Goal: Transaction & Acquisition: Download file/media

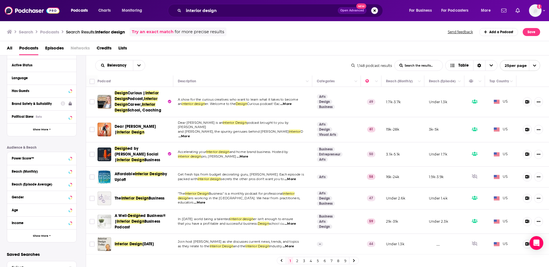
scroll to position [62, 0]
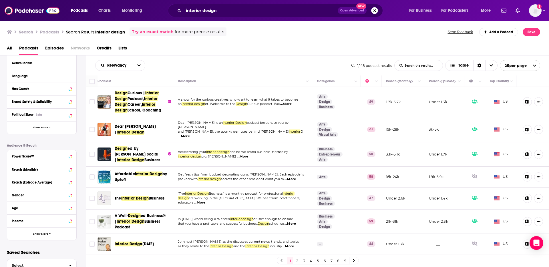
click at [40, 160] on div "Power Score™" at bounding box center [41, 156] width 69 height 13
click at [26, 158] on div "Power Score™" at bounding box center [34, 157] width 45 height 4
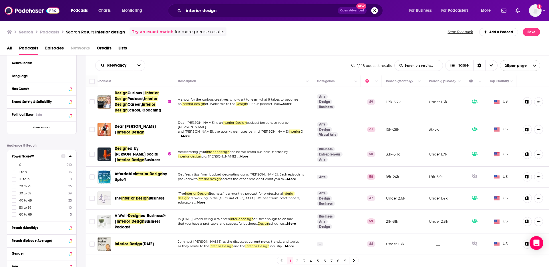
click at [34, 157] on div "Power Score™" at bounding box center [34, 157] width 45 height 4
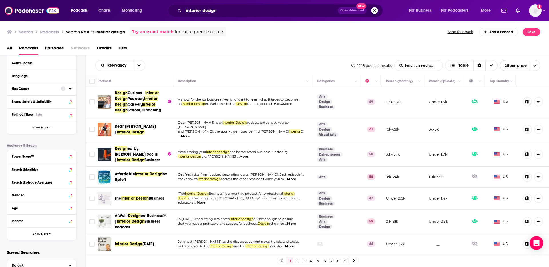
click at [36, 92] on button "Has Guests" at bounding box center [36, 88] width 49 height 7
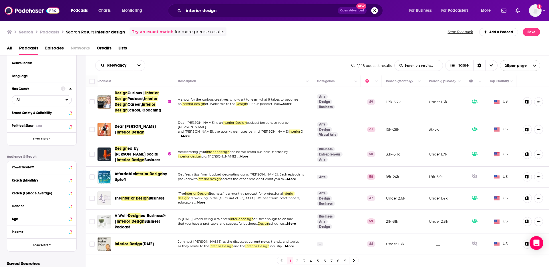
click at [22, 100] on span "All" at bounding box center [39, 99] width 54 height 7
click at [35, 117] on span "Has guests" at bounding box center [32, 118] width 34 height 3
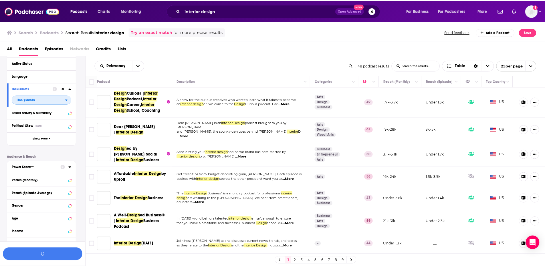
scroll to position [76, 0]
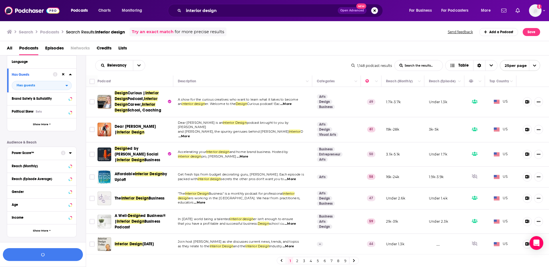
click at [43, 153] on div "Power Score™" at bounding box center [34, 153] width 45 height 4
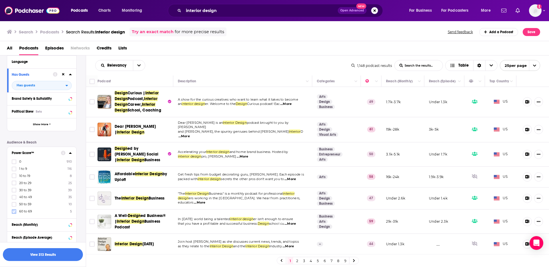
click at [12, 212] on icon at bounding box center [13, 211] width 3 height 3
click at [14, 213] on icon at bounding box center [13, 211] width 3 height 3
click at [14, 211] on icon at bounding box center [13, 211] width 3 height 3
click at [61, 257] on button "View 40 Results" at bounding box center [43, 254] width 80 height 13
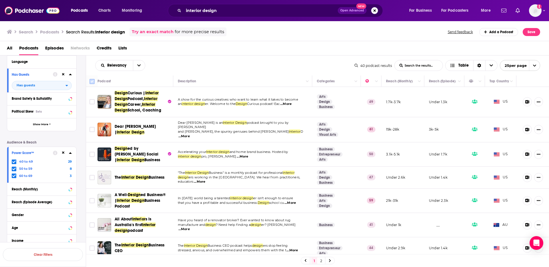
click at [93, 82] on input "Toggle select all" at bounding box center [92, 81] width 5 height 5
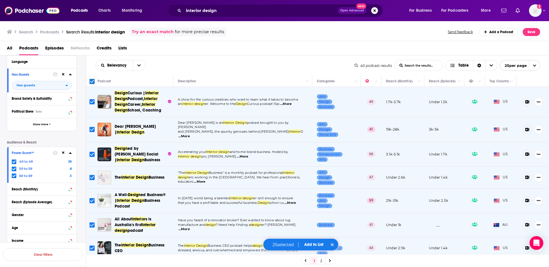
click at [314, 246] on button "Add to List" at bounding box center [314, 244] width 28 height 5
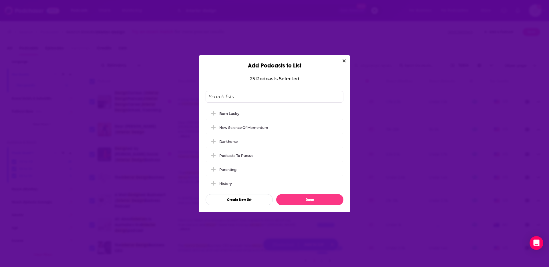
click at [344, 61] on icon "Close" at bounding box center [344, 61] width 3 height 5
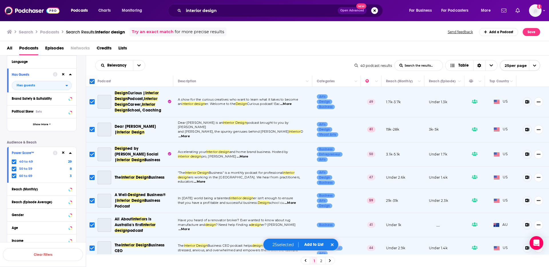
click at [248, 64] on div "Relevancy List Search Input Search the results... Table" at bounding box center [225, 65] width 260 height 11
click at [331, 56] on div "Relevancy List Search Input Search the results... Table 40 podcast results List…" at bounding box center [318, 66] width 464 height 20
click at [532, 65] on span "open menu" at bounding box center [534, 65] width 11 height 10
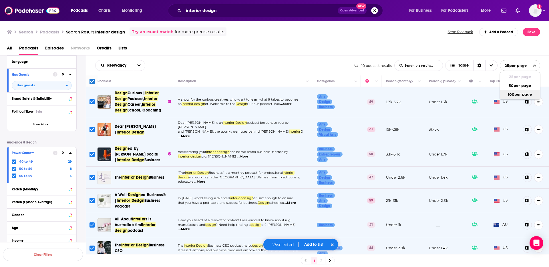
click at [524, 93] on button "100 per page" at bounding box center [520, 94] width 40 height 9
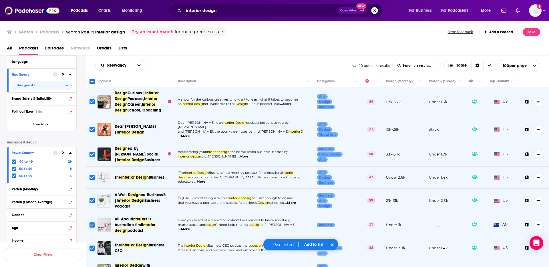
click at [90, 82] on input "Toggle select all" at bounding box center [92, 81] width 5 height 5
checkbox input "true"
click at [311, 247] on button "Add to List" at bounding box center [314, 244] width 28 height 5
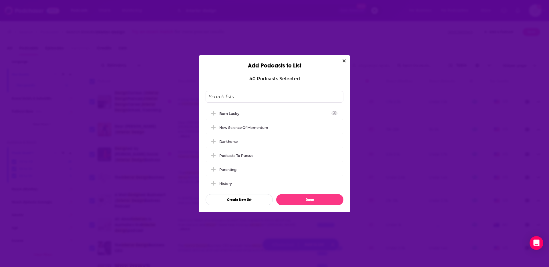
click at [236, 92] on input "Add Podcast To List" at bounding box center [275, 97] width 138 height 12
type input "Storied Style"
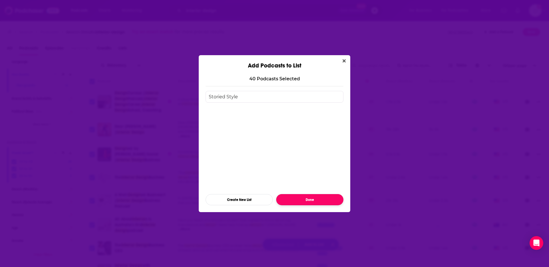
click at [314, 197] on button "Done" at bounding box center [309, 199] width 67 height 11
checkbox input "false"
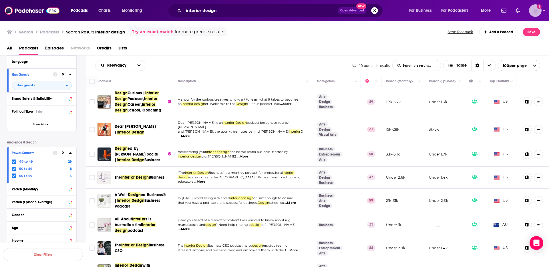
click at [530, 10] on img "Logged in as lkingsley" at bounding box center [535, 10] width 13 height 13
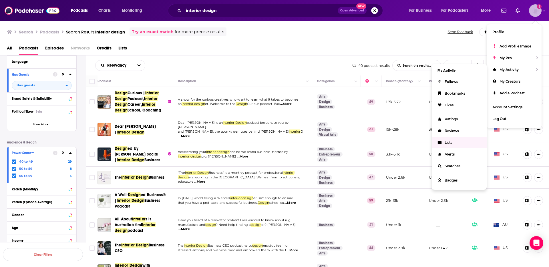
click at [453, 144] on span "Lists" at bounding box center [449, 142] width 8 height 4
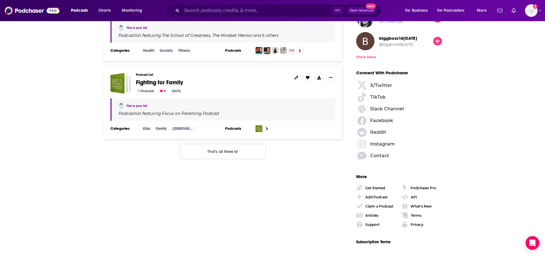
scroll to position [752, 0]
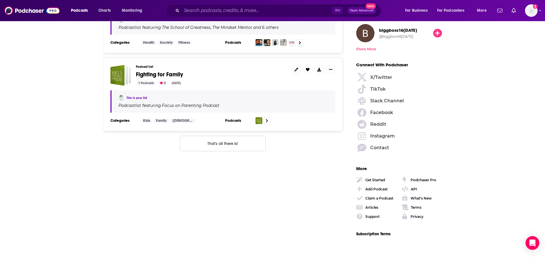
click at [222, 145] on button "That's all there is!" at bounding box center [223, 143] width 86 height 15
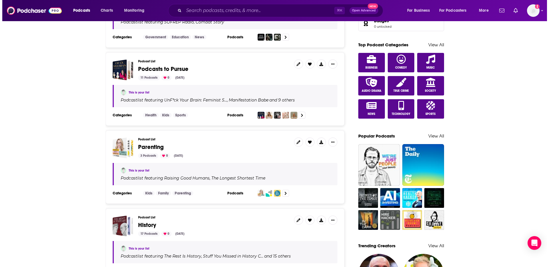
scroll to position [0, 0]
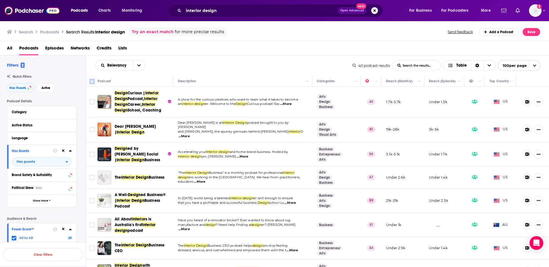
click at [93, 82] on input "Toggle select all" at bounding box center [92, 81] width 5 height 5
checkbox input "true"
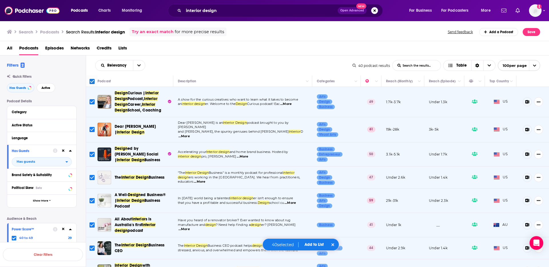
click at [316, 247] on div "40 selected Add to List" at bounding box center [301, 245] width 77 height 12
click at [315, 245] on button "Add to List" at bounding box center [314, 244] width 28 height 5
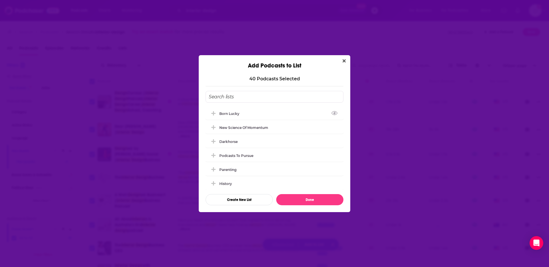
click at [229, 95] on input "Add Podcast To List" at bounding box center [275, 97] width 138 height 12
type input "Storied Style"
click at [243, 202] on button "Create New List" at bounding box center [239, 199] width 67 height 11
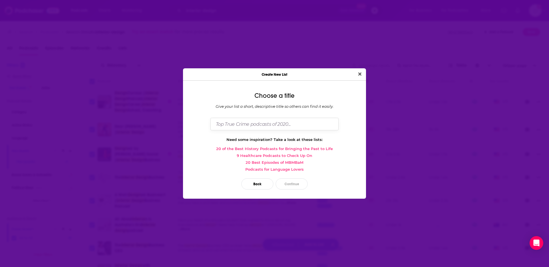
click at [248, 122] on input "Dialog" at bounding box center [275, 124] width 128 height 12
type input "Storied Style"
click at [356, 71] on button "Close" at bounding box center [360, 74] width 8 height 7
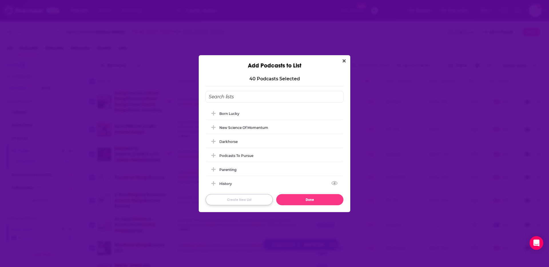
click at [251, 197] on button "Create New List" at bounding box center [239, 199] width 67 height 11
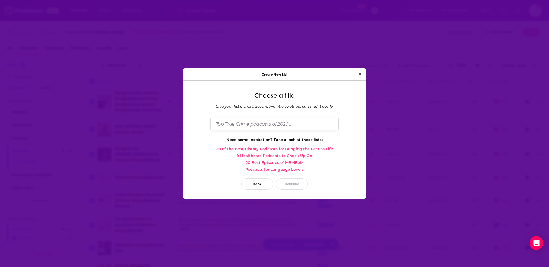
click at [262, 124] on input "Dialog" at bounding box center [275, 124] width 128 height 12
type input "Storied Style"
click at [348, 138] on div "Need some inspiration? Take a look at these lists:" at bounding box center [275, 139] width 174 height 5
click at [286, 185] on button "Continue" at bounding box center [292, 184] width 32 height 11
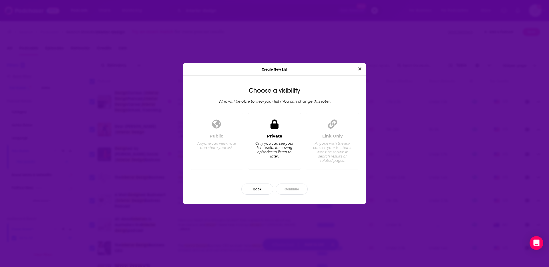
click at [275, 148] on div "Only you can see your list. Useful for saving episodes to listen to later." at bounding box center [274, 149] width 39 height 17
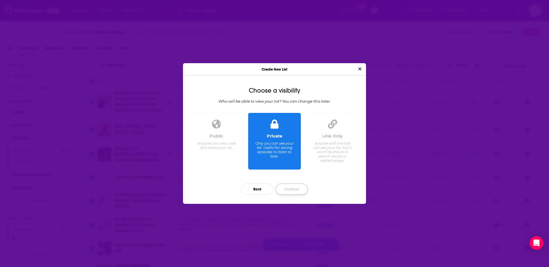
click at [298, 189] on button "Continue" at bounding box center [292, 189] width 32 height 11
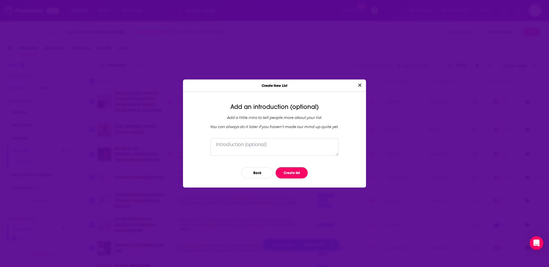
click at [300, 176] on button "Create list" at bounding box center [292, 172] width 32 height 11
click at [341, 172] on div "Back" at bounding box center [275, 173] width 174 height 20
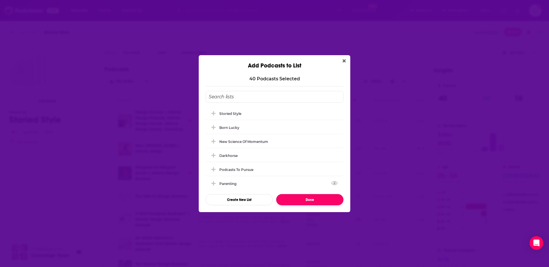
click at [310, 203] on button "Done" at bounding box center [309, 199] width 67 height 11
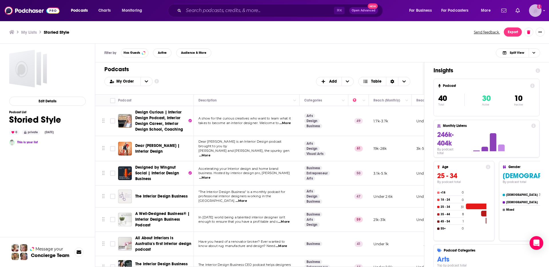
click at [535, 11] on img "Logged in as lkingsley" at bounding box center [535, 10] width 13 height 13
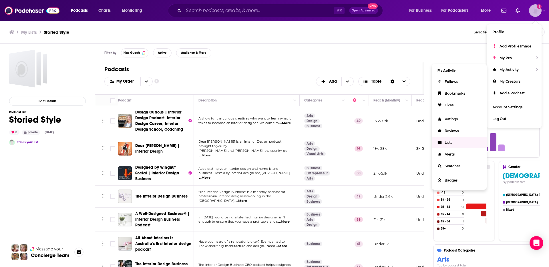
click at [450, 138] on link "Lists" at bounding box center [459, 143] width 55 height 12
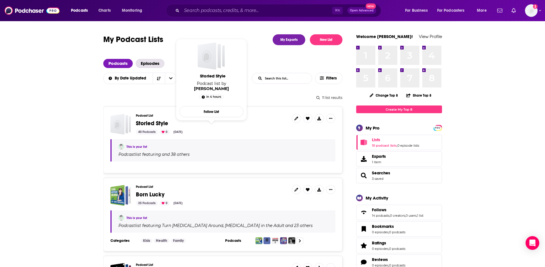
click at [158, 123] on span "Storied Style" at bounding box center [152, 123] width 32 height 7
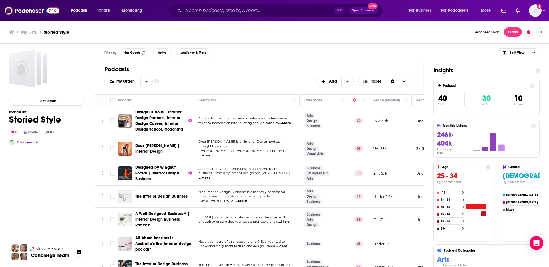
click at [280, 80] on div "My Order Customize Your List Order Select the “My Order” sort and remove all fi…" at bounding box center [259, 81] width 311 height 9
click at [371, 82] on span "Table" at bounding box center [372, 82] width 19 height 4
click at [311, 69] on h1 "Podcasts" at bounding box center [257, 69] width 306 height 7
click at [511, 33] on button "Export" at bounding box center [513, 31] width 18 height 9
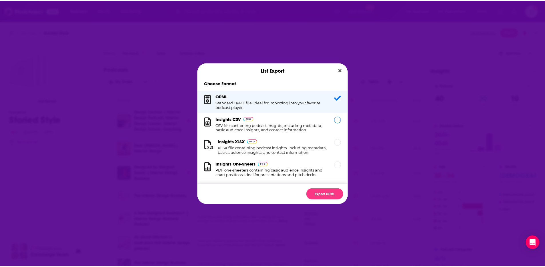
scroll to position [1, 0]
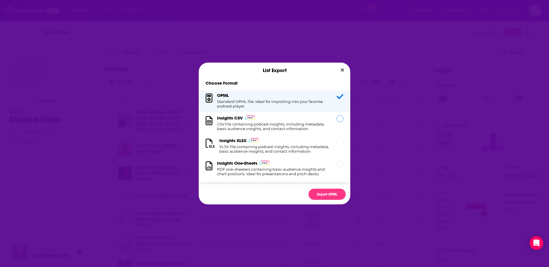
click at [310, 121] on div "Insights CSV CSV file containing podcast insights, including metadata, basic au…" at bounding box center [273, 123] width 113 height 16
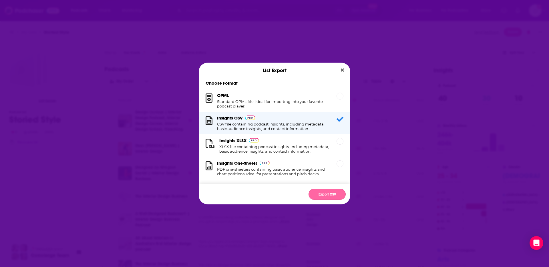
click at [333, 193] on button "Export CSV" at bounding box center [327, 194] width 37 height 11
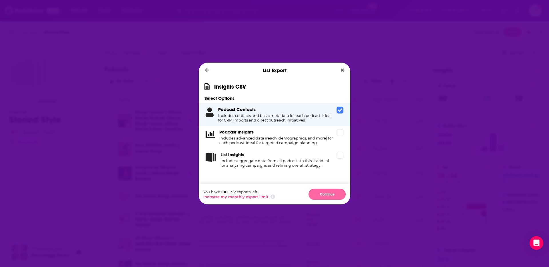
click at [329, 192] on button "Continue" at bounding box center [327, 194] width 37 height 11
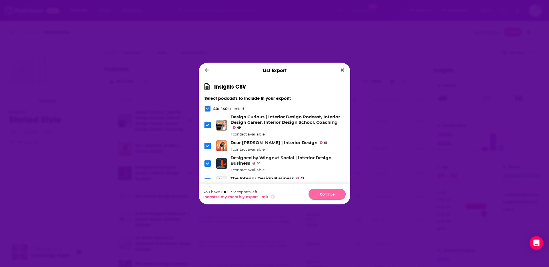
click at [324, 195] on button "Continue" at bounding box center [327, 194] width 37 height 11
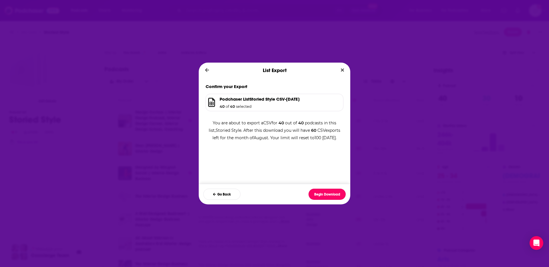
click at [324, 195] on button "Begin Download" at bounding box center [327, 194] width 37 height 11
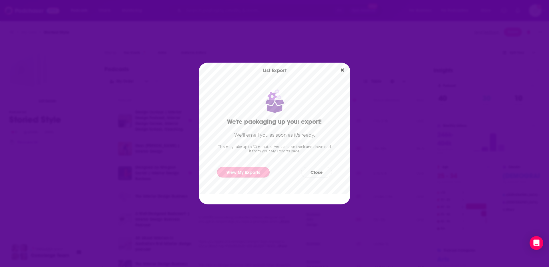
click at [242, 173] on link "View My Exports" at bounding box center [243, 172] width 53 height 11
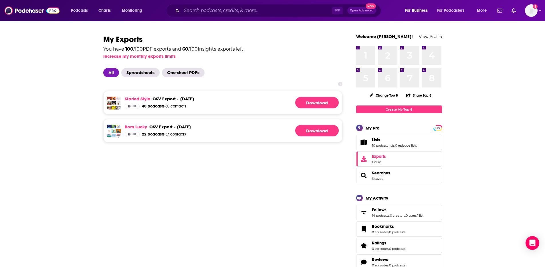
drag, startPoint x: 310, startPoint y: 106, endPoint x: 303, endPoint y: 116, distance: 12.2
click at [311, 106] on link "Download" at bounding box center [316, 102] width 43 height 11
